Goal: Task Accomplishment & Management: Complete application form

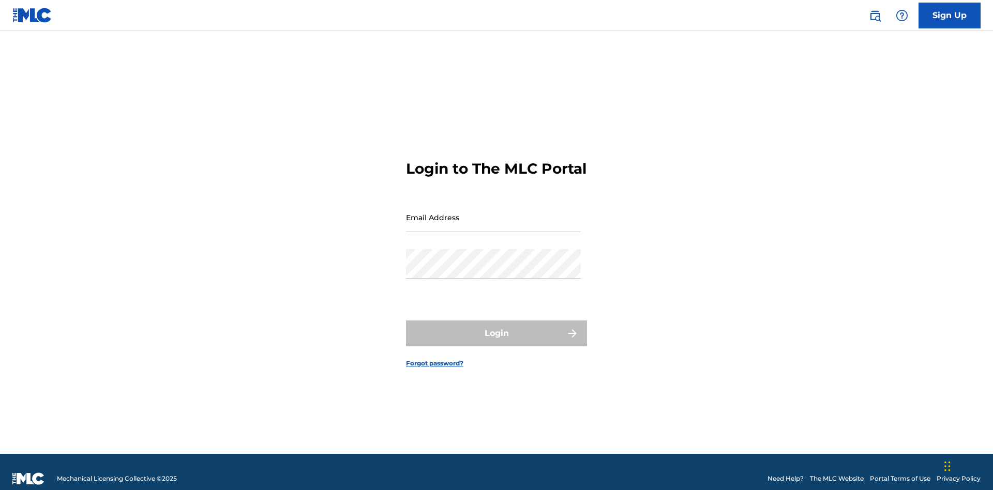
scroll to position [13, 0]
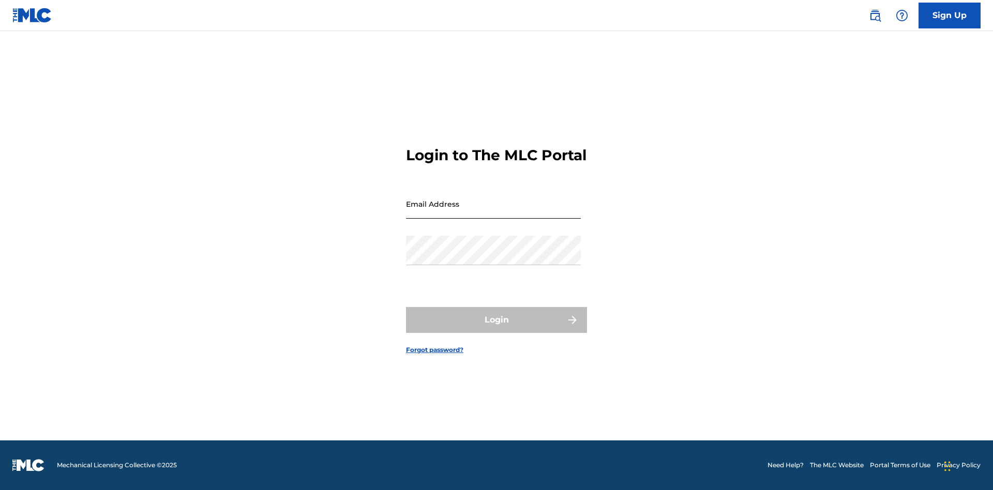
click at [493, 213] on input "Email Address" at bounding box center [493, 203] width 175 height 29
type input "[EMAIL_ADDRESS][DOMAIN_NAME]"
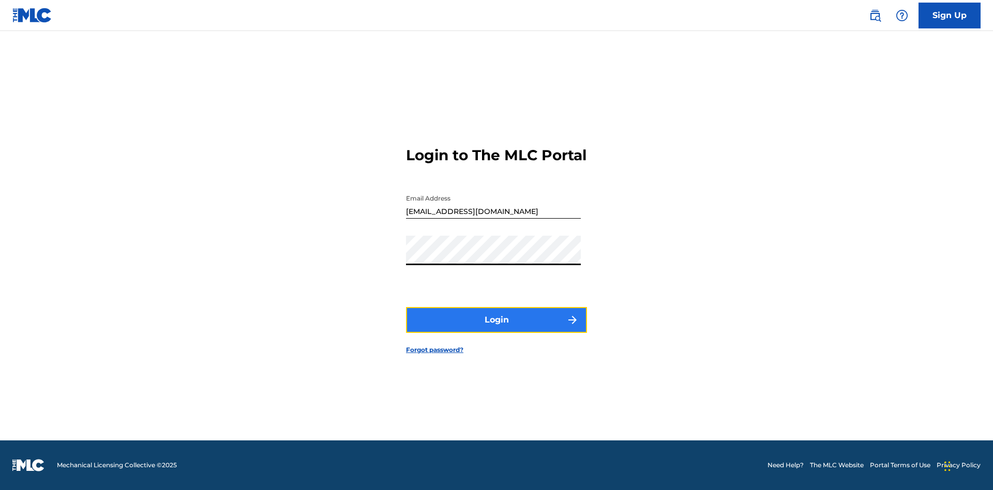
click at [497, 329] on button "Login" at bounding box center [496, 320] width 181 height 26
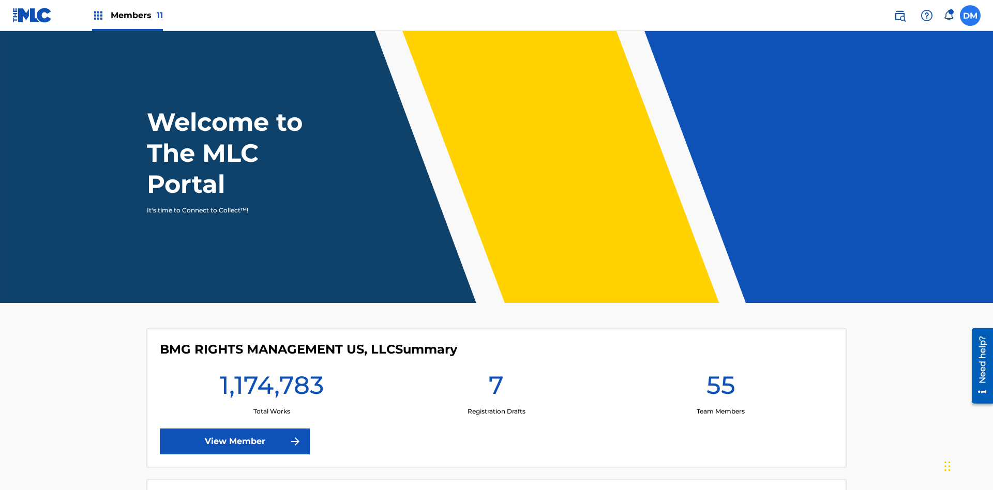
click at [970, 15] on label at bounding box center [970, 15] width 21 height 21
click at [970, 16] on input "[PERSON_NAME] [PERSON_NAME] [PERSON_NAME][EMAIL_ADDRESS][DOMAIN_NAME] Notificat…" at bounding box center [970, 16] width 0 height 0
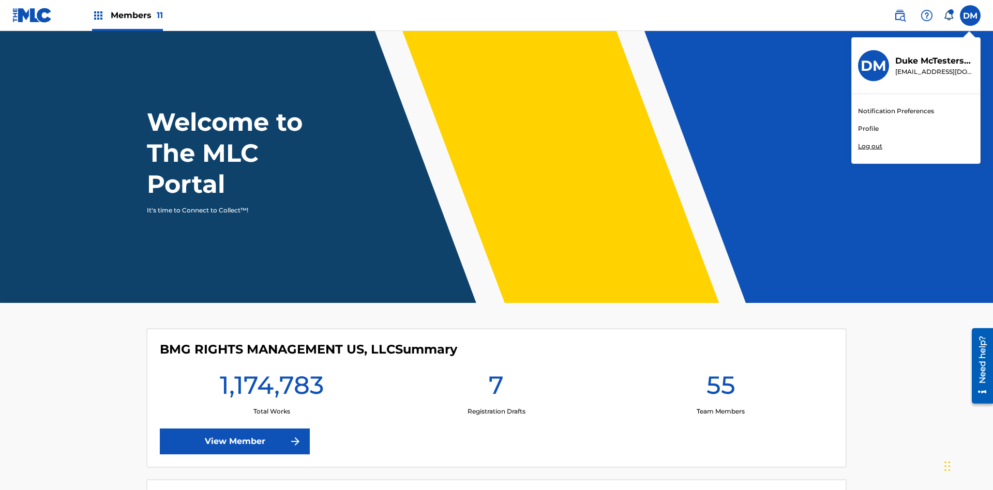
scroll to position [62, 0]
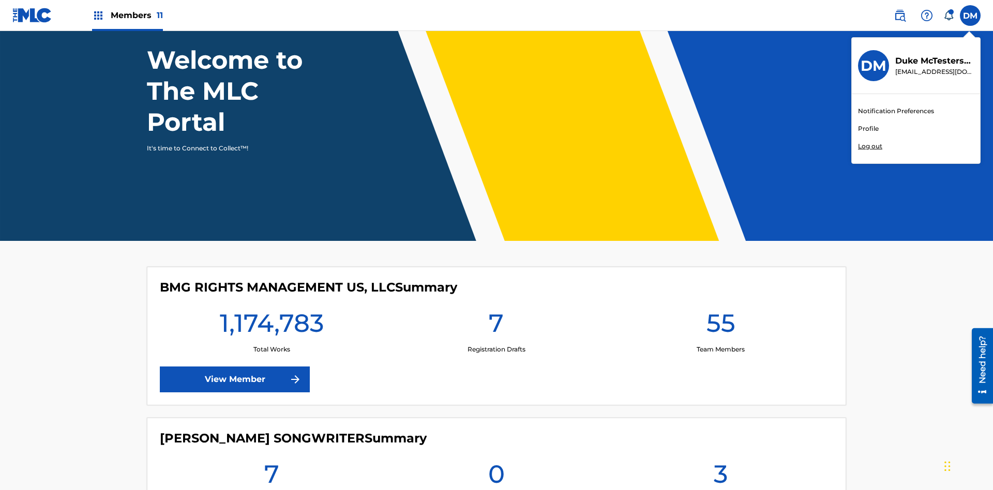
click at [868, 129] on link "Profile" at bounding box center [868, 128] width 21 height 9
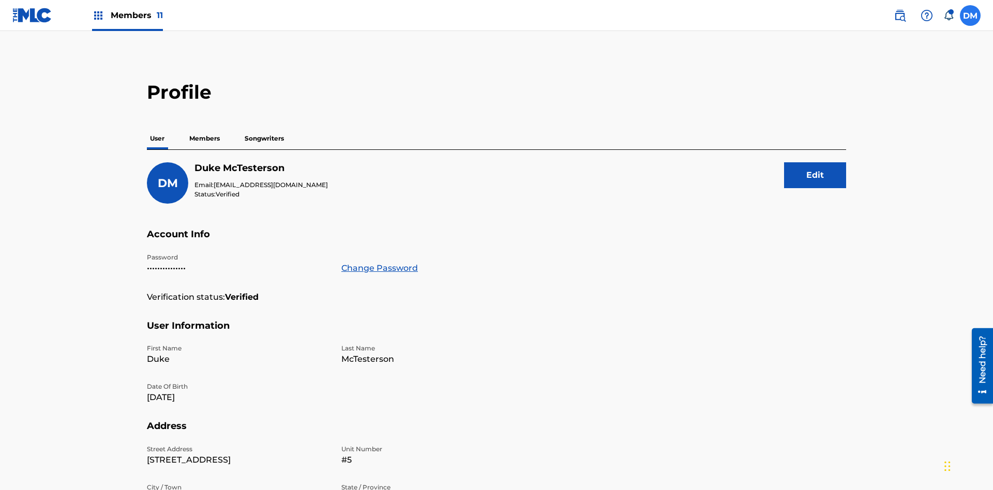
scroll to position [66, 0]
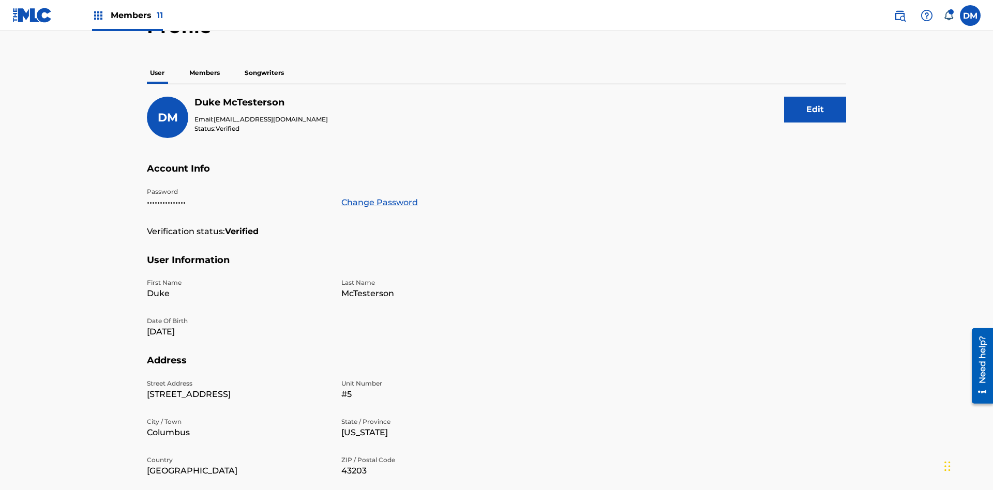
click at [205, 73] on p "Members" at bounding box center [204, 73] width 37 height 22
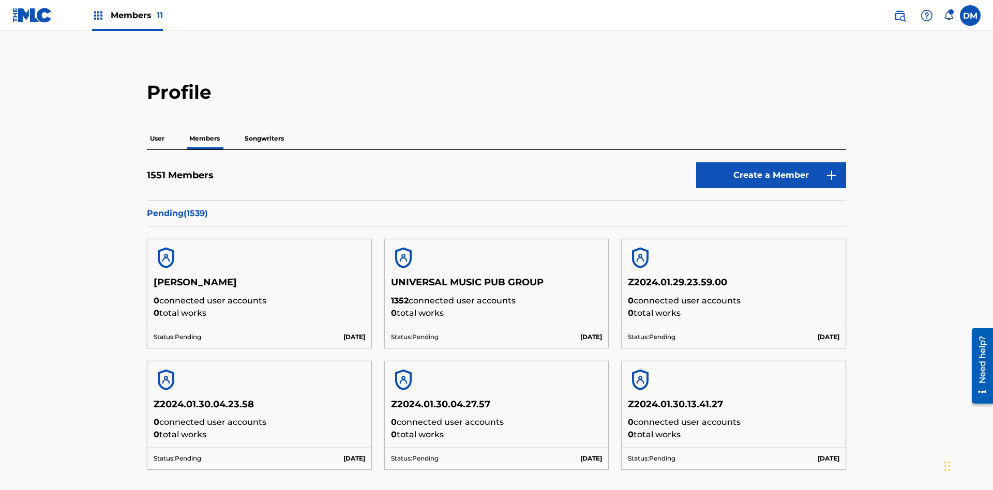
scroll to position [100, 0]
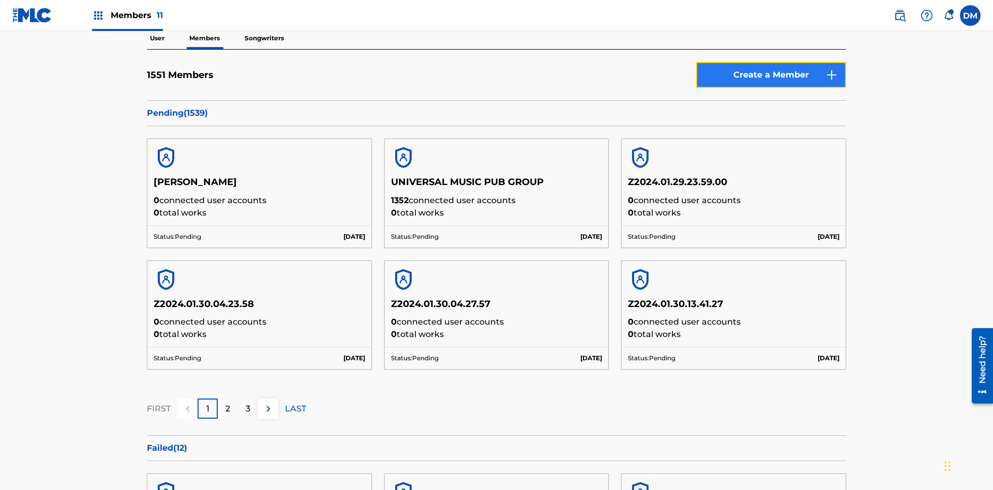
click at [771, 75] on link "Create a Member" at bounding box center [771, 75] width 150 height 26
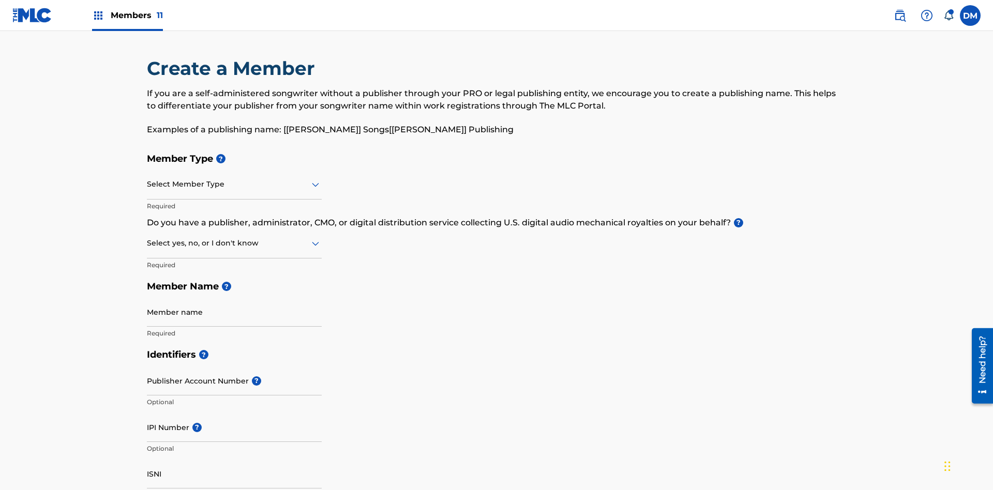
scroll to position [117, 0]
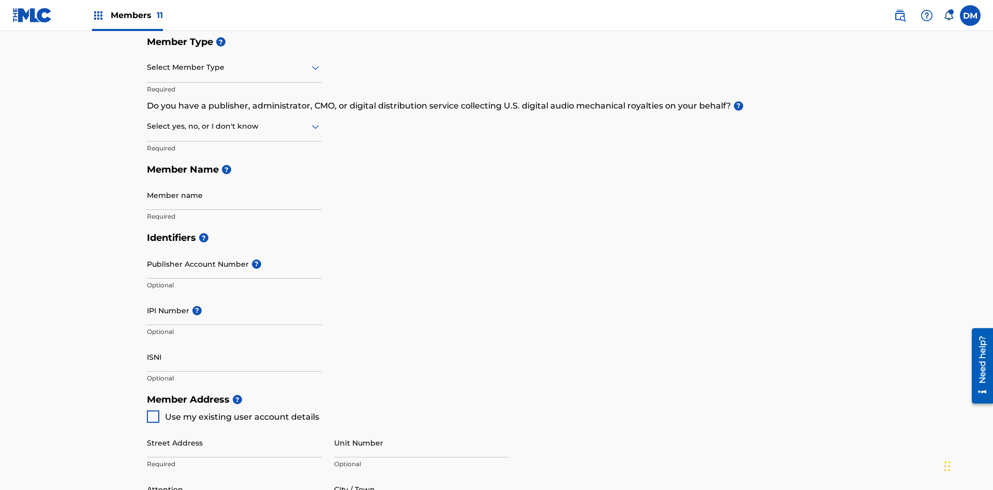
click at [147, 67] on input "text" at bounding box center [148, 67] width 2 height 11
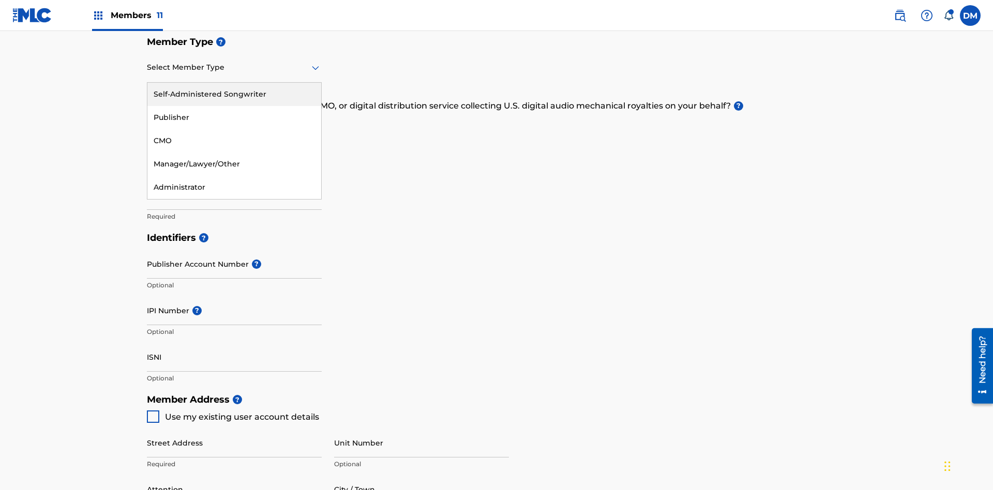
click at [234, 94] on div "Self-Administered Songwriter" at bounding box center [234, 94] width 174 height 23
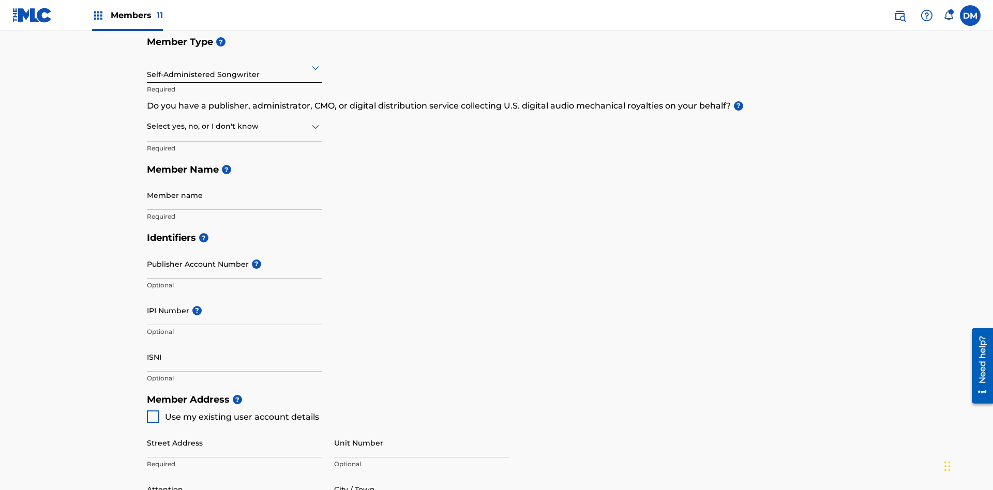
scroll to position [176, 0]
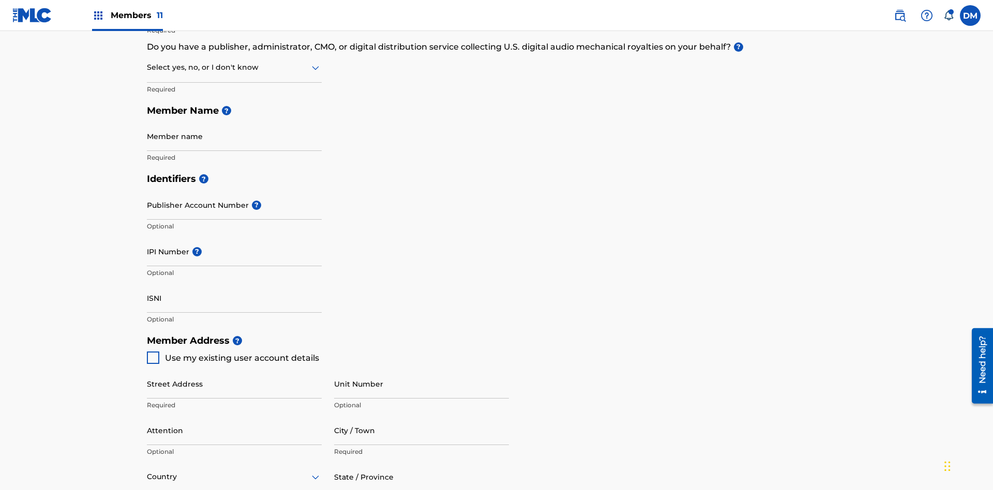
click at [147, 67] on input "text" at bounding box center [148, 67] width 2 height 11
click at [234, 117] on div "No" at bounding box center [234, 117] width 174 height 23
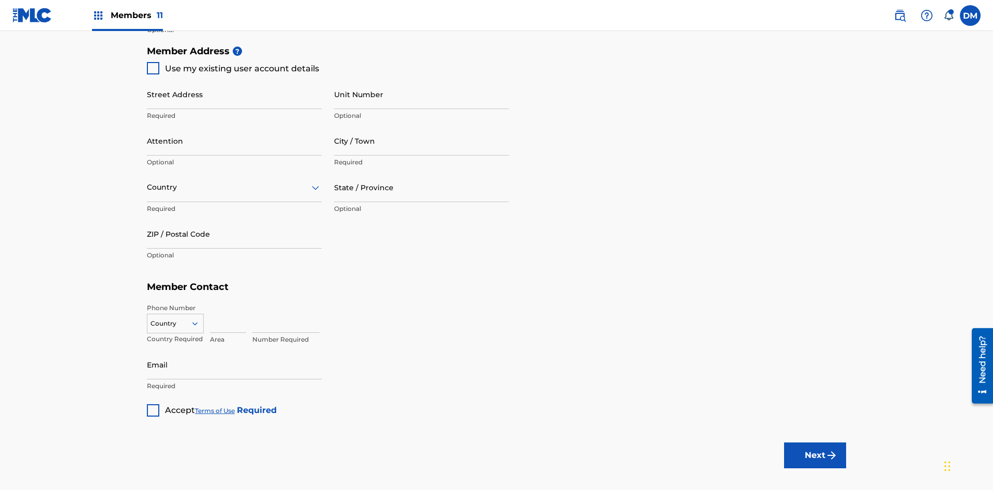
click at [232, 68] on span "Use my existing user account details" at bounding box center [242, 69] width 154 height 10
type input "[STREET_ADDRESS]"
type input "Columbus"
type input "43203"
type input "740"
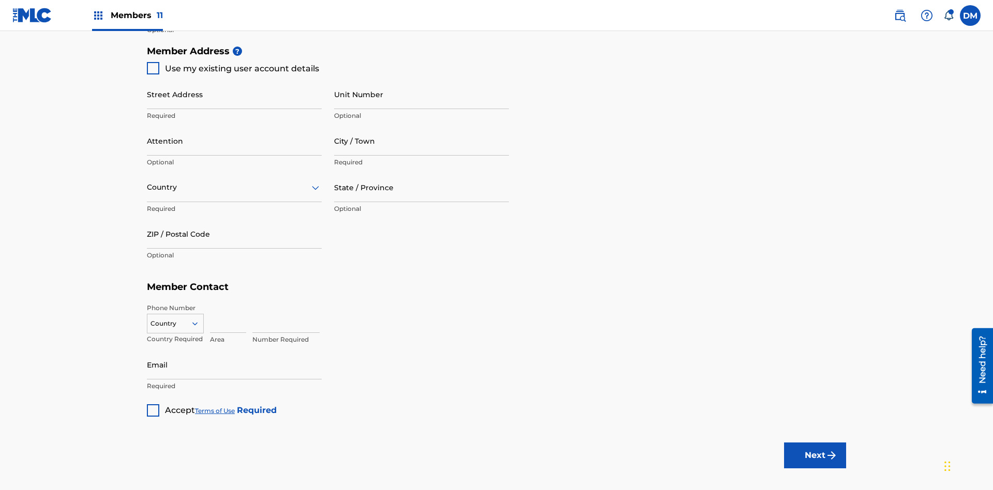
type input "8086351"
type input "[EMAIL_ADDRESS][DOMAIN_NAME]"
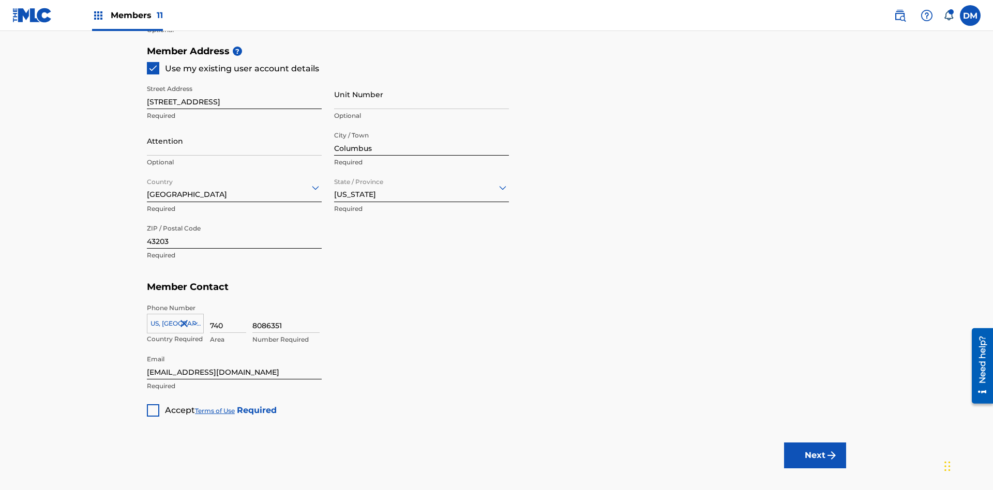
scroll to position [235, 0]
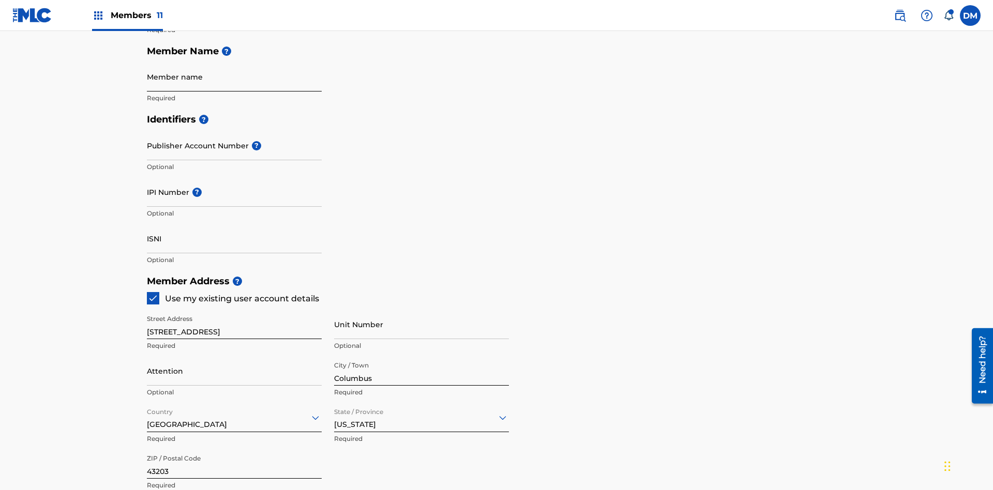
click at [234, 77] on input "Member name" at bounding box center [234, 76] width 175 height 29
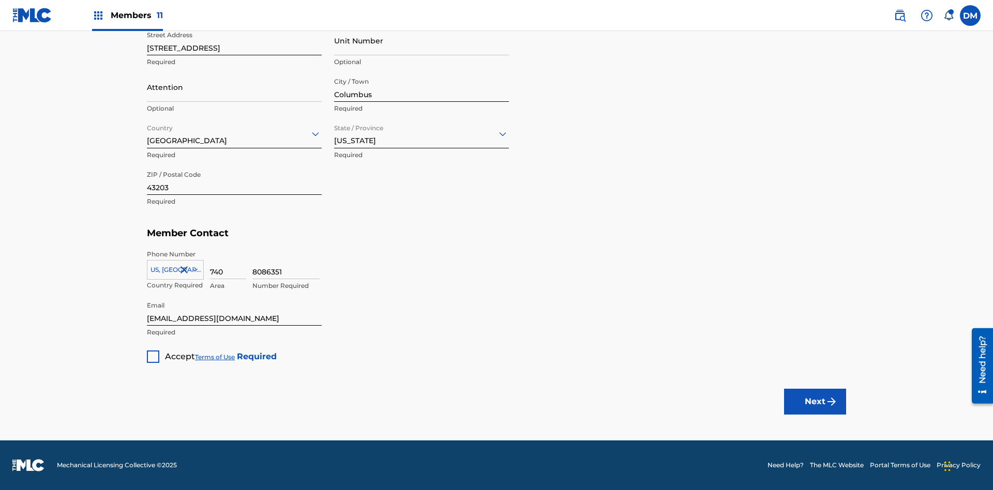
type input "Z2025.09.18.04.26.16"
click at [153, 356] on div at bounding box center [153, 357] width 12 height 12
click at [815, 401] on button "Next" at bounding box center [815, 402] width 62 height 26
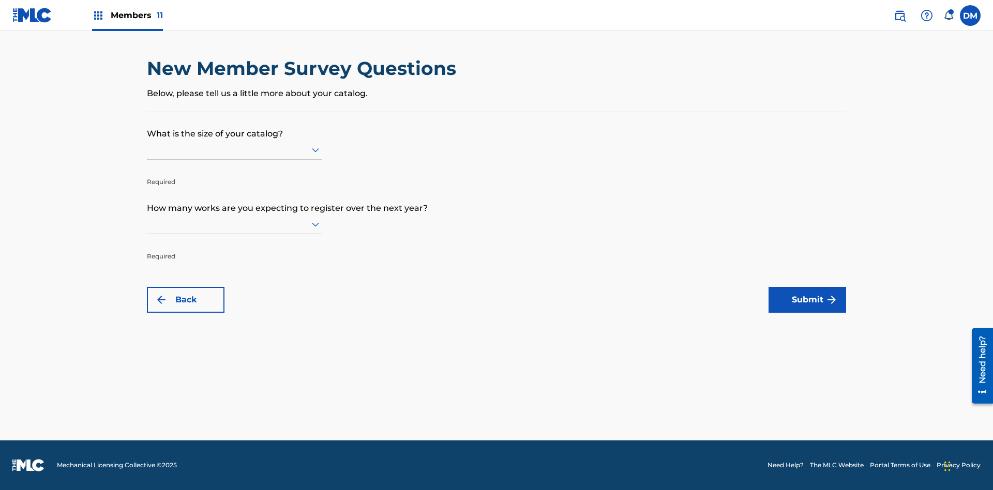
click at [147, 149] on input "text" at bounding box center [148, 149] width 2 height 11
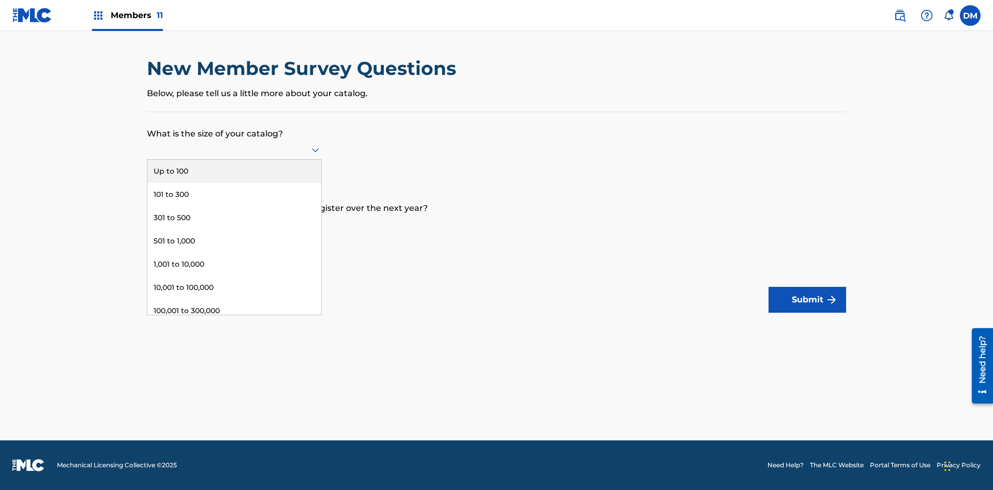
click at [234, 288] on div "10,001 to 100,000" at bounding box center [234, 287] width 174 height 23
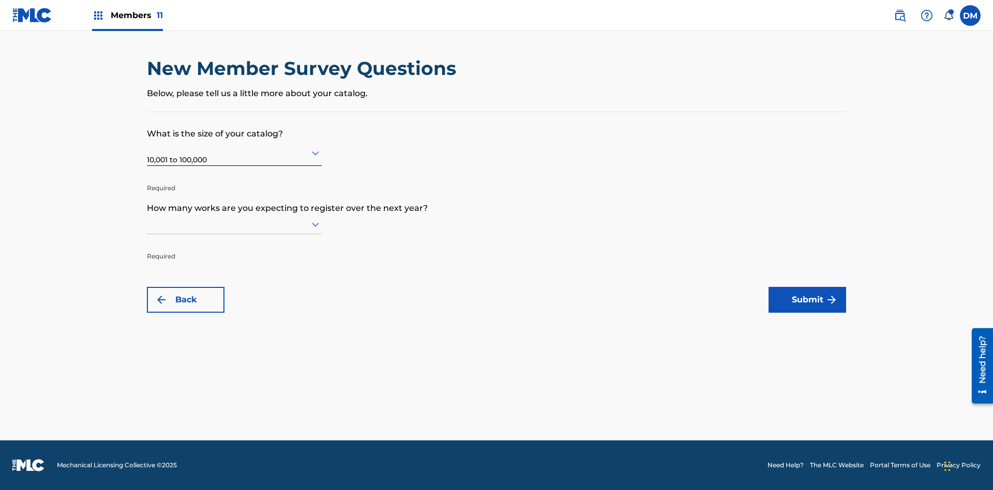
click at [147, 224] on input "text" at bounding box center [148, 224] width 2 height 11
click at [234, 339] on div "1,001 to 10,000" at bounding box center [234, 338] width 174 height 23
click at [807, 300] on button "Submit" at bounding box center [808, 300] width 78 height 26
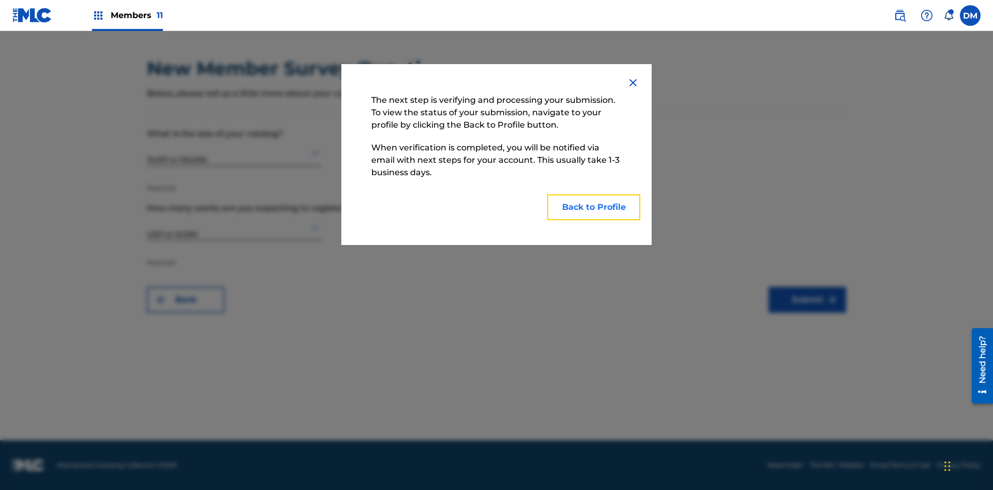
click at [594, 207] on button "Back to Profile" at bounding box center [593, 207] width 93 height 26
